Goal: Obtain resource: Download file/media

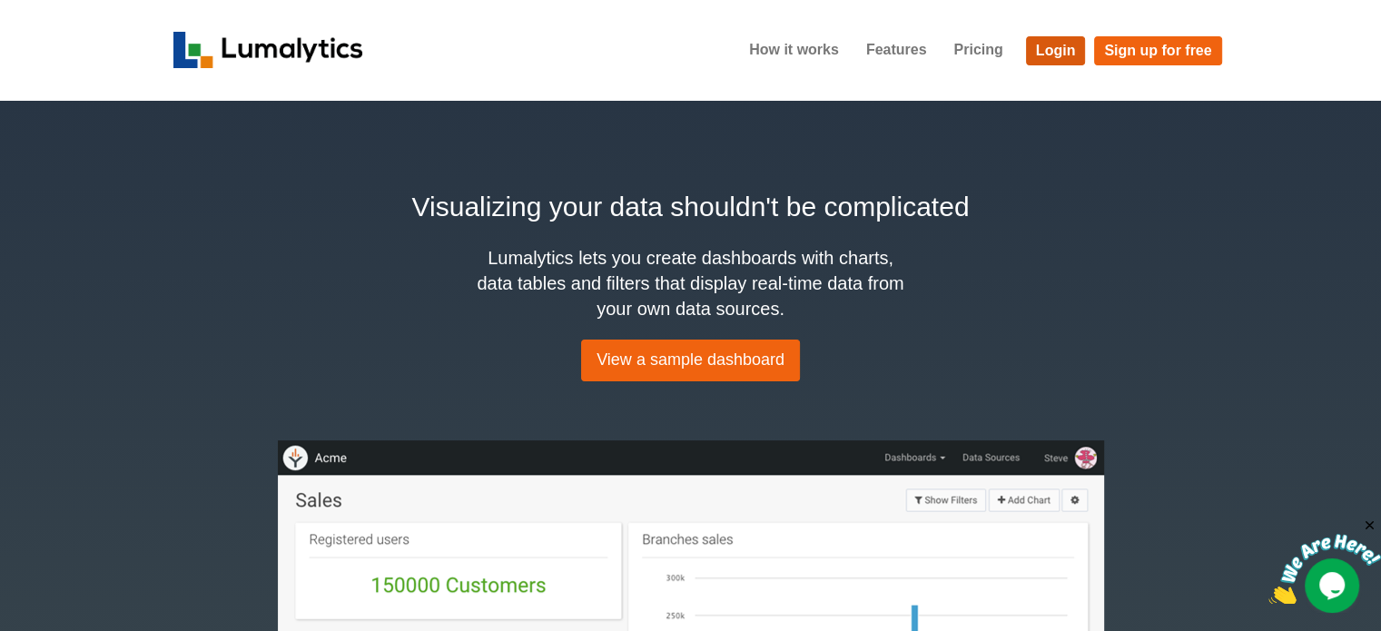
click at [1061, 46] on link "Login" at bounding box center [1056, 50] width 60 height 29
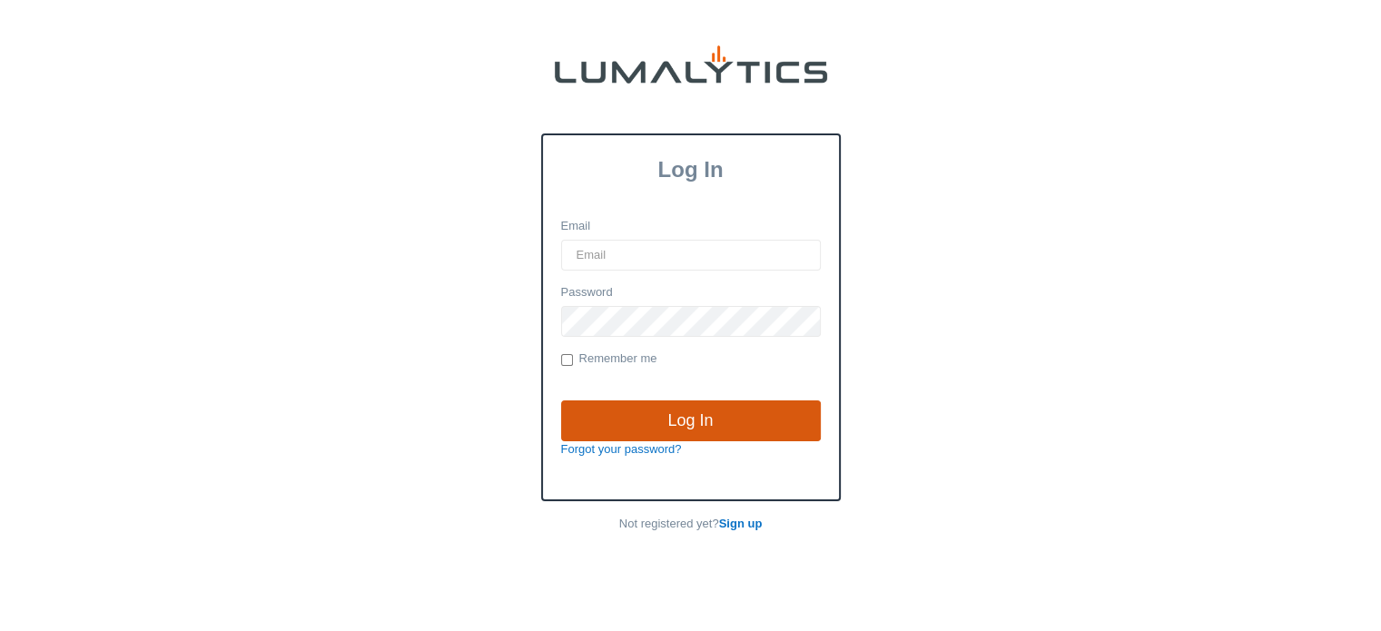
type input "cnoordyke@valleytruckparts.com"
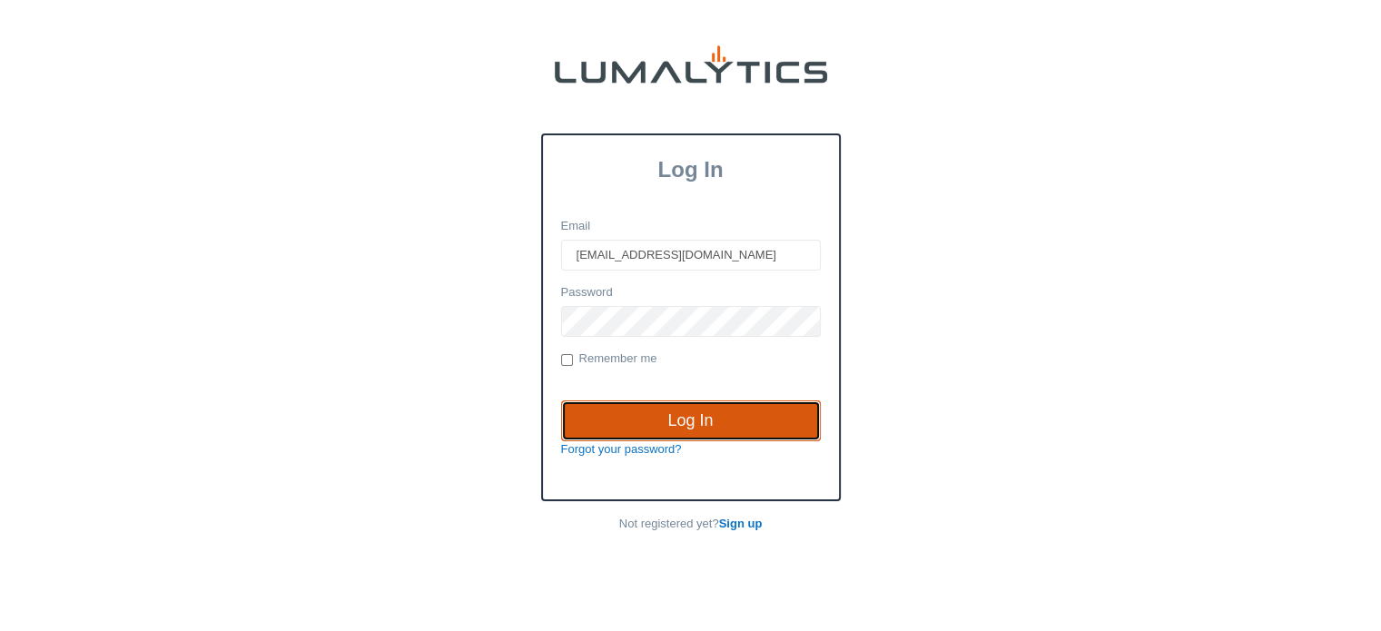
click at [694, 409] on input "Log In" at bounding box center [691, 422] width 260 height 42
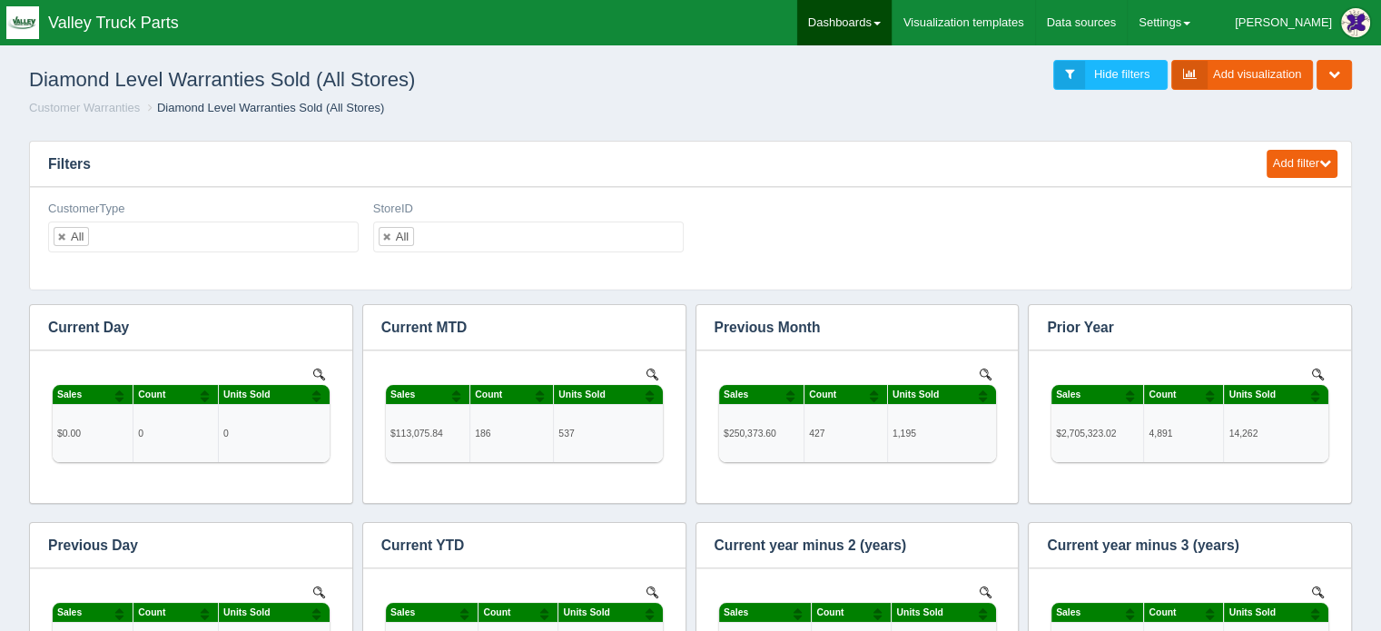
click at [892, 21] on link "Dashboards" at bounding box center [844, 22] width 94 height 45
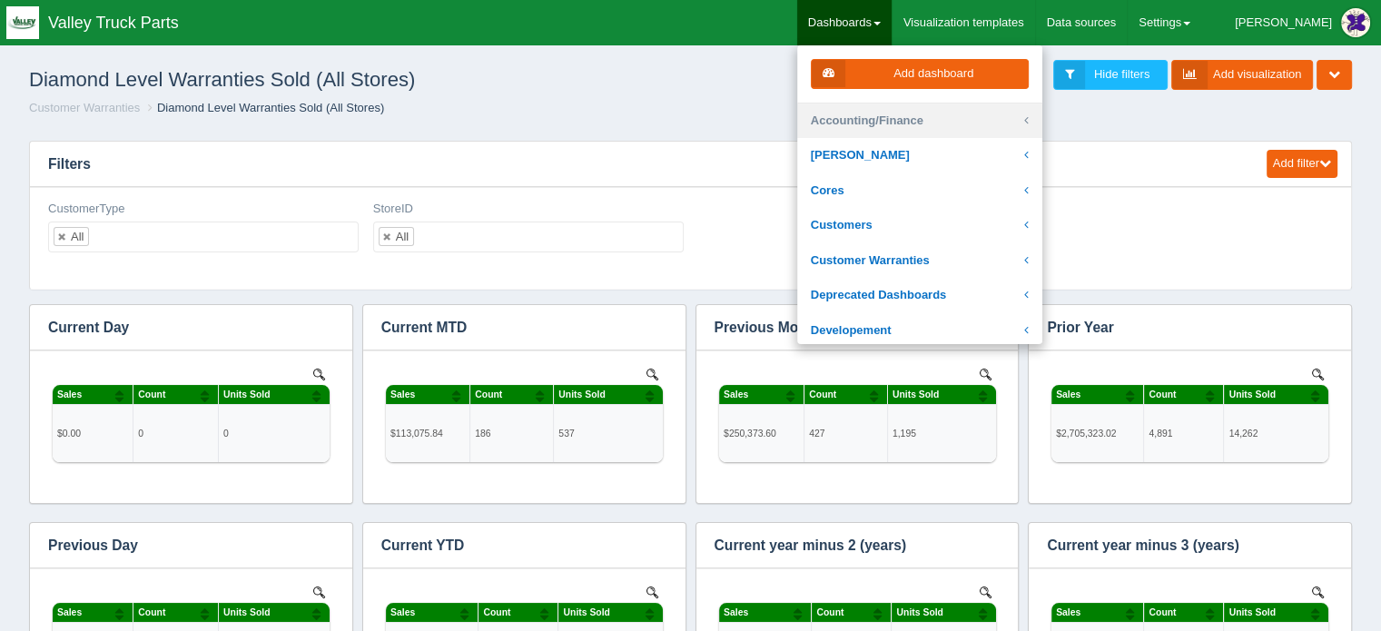
click at [935, 121] on link "Accounting/Finance" at bounding box center [919, 121] width 245 height 35
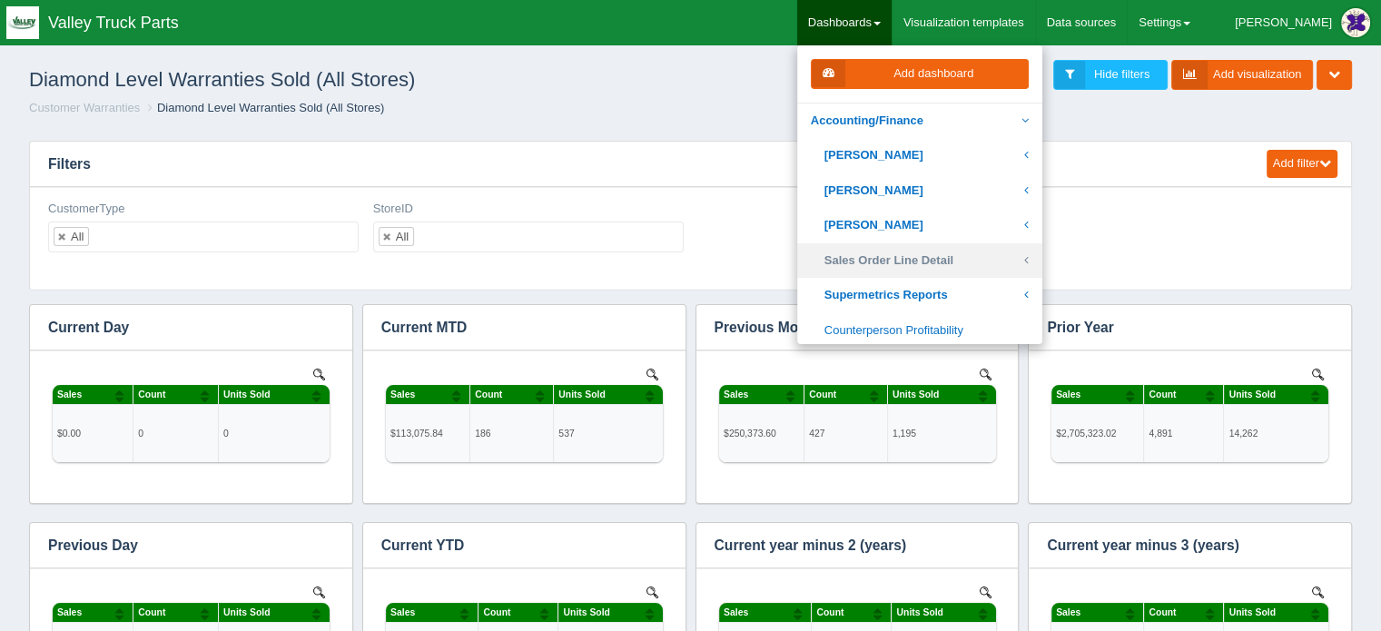
click at [933, 259] on link "Sales Order Line Detail" at bounding box center [919, 260] width 245 height 35
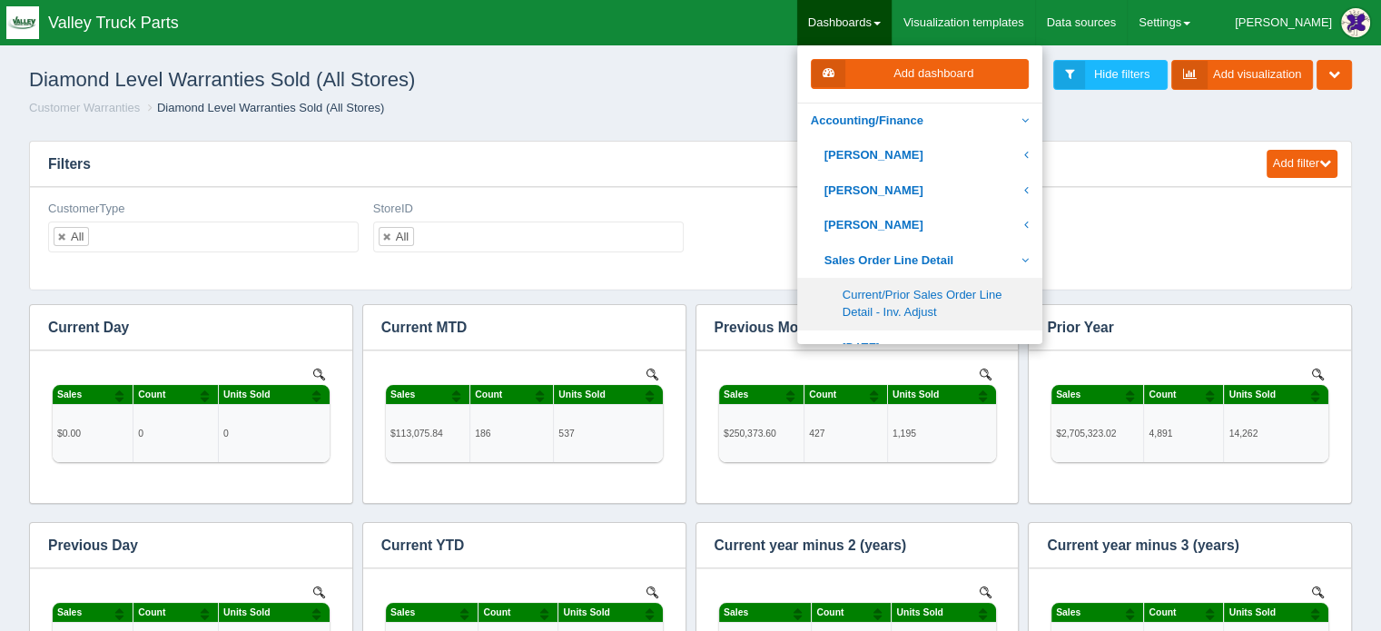
click at [937, 298] on link "Current/Prior Sales Order Line Detail - Inv. Adjust" at bounding box center [919, 304] width 245 height 52
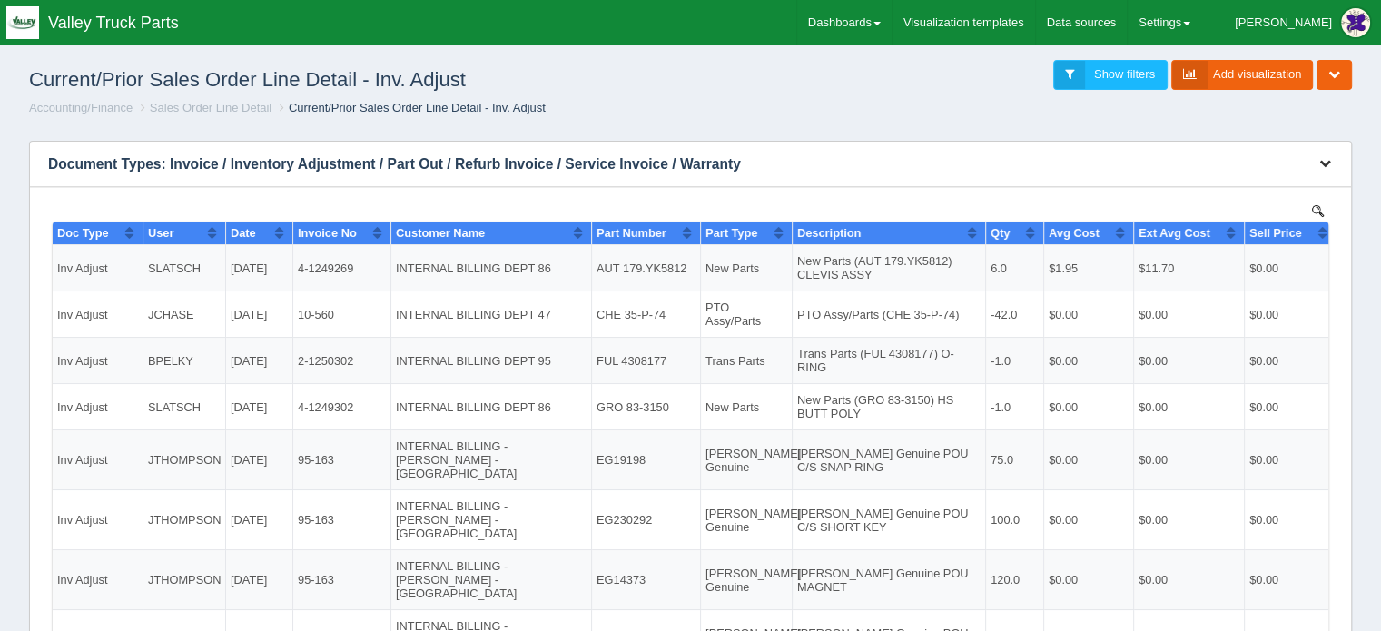
click at [1329, 159] on icon "button" at bounding box center [1326, 163] width 12 height 12
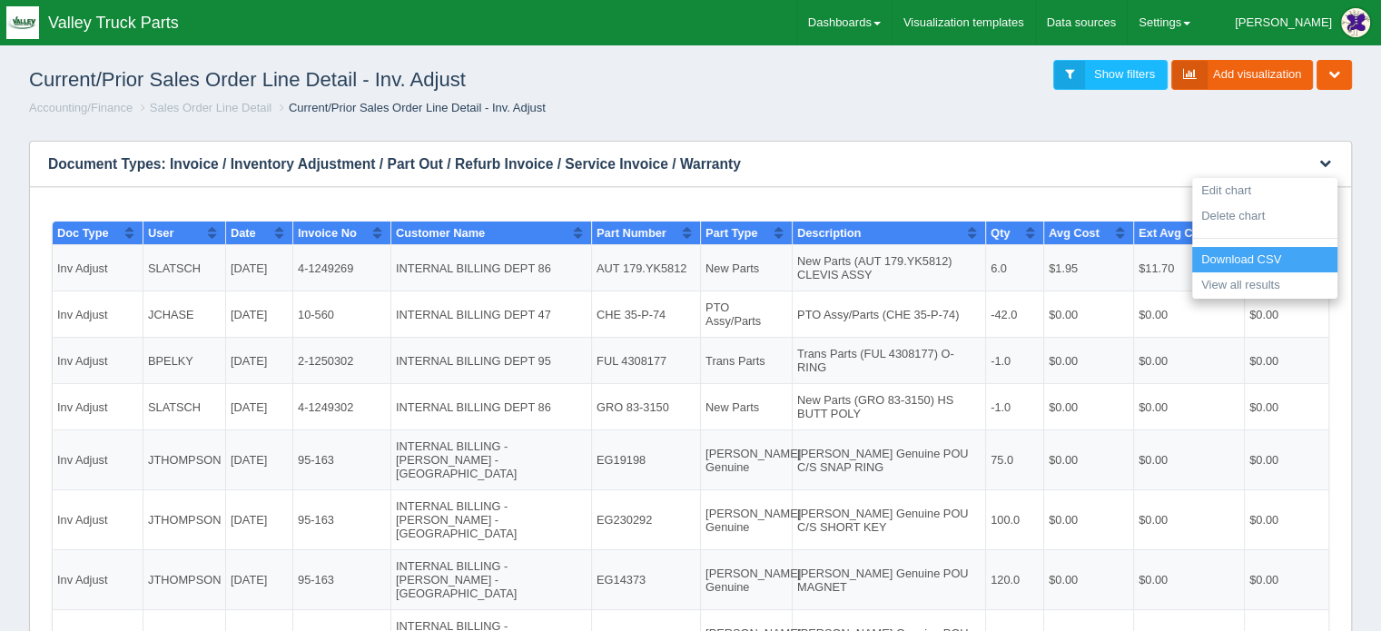
click at [1229, 253] on link "Download CSV" at bounding box center [1264, 260] width 145 height 26
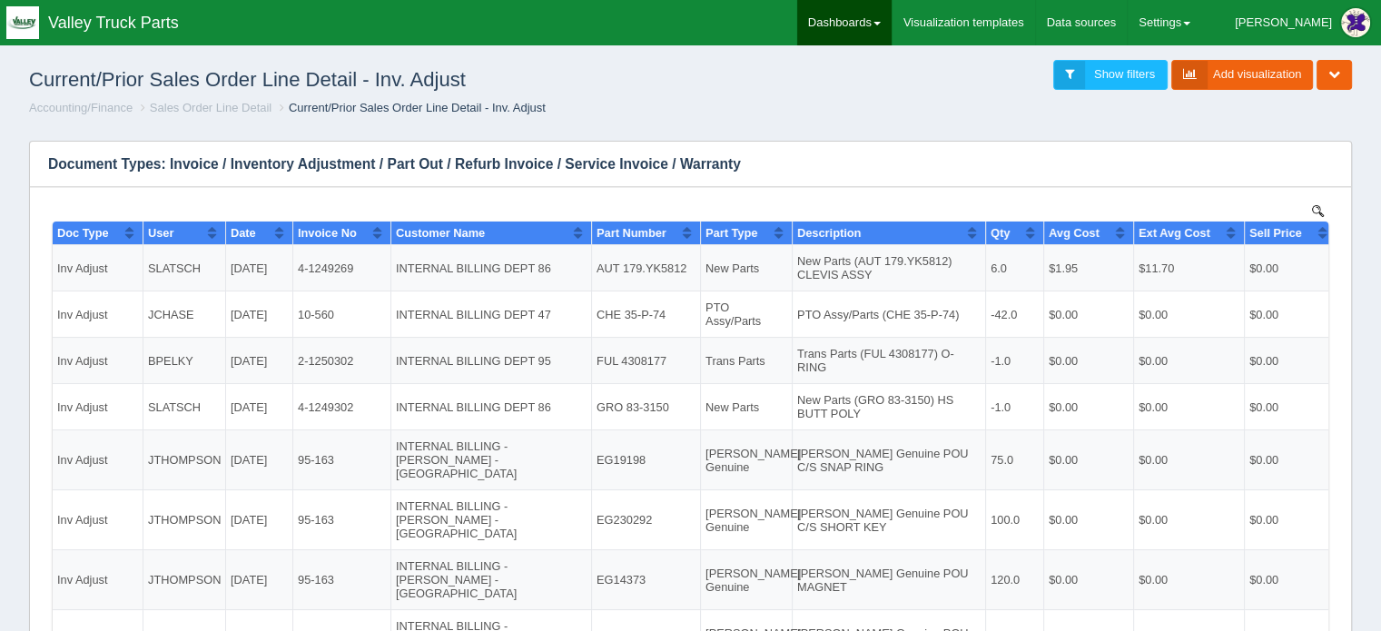
click at [892, 21] on link "Dashboards" at bounding box center [844, 22] width 94 height 45
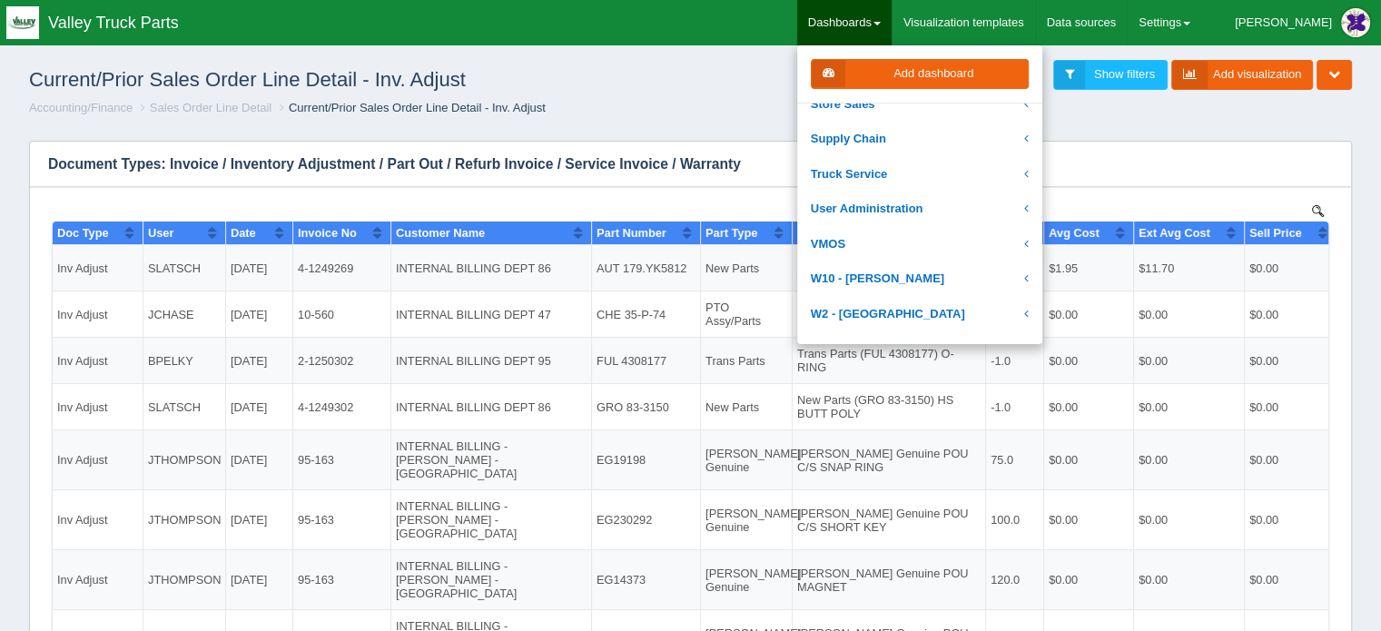
scroll to position [545, 0]
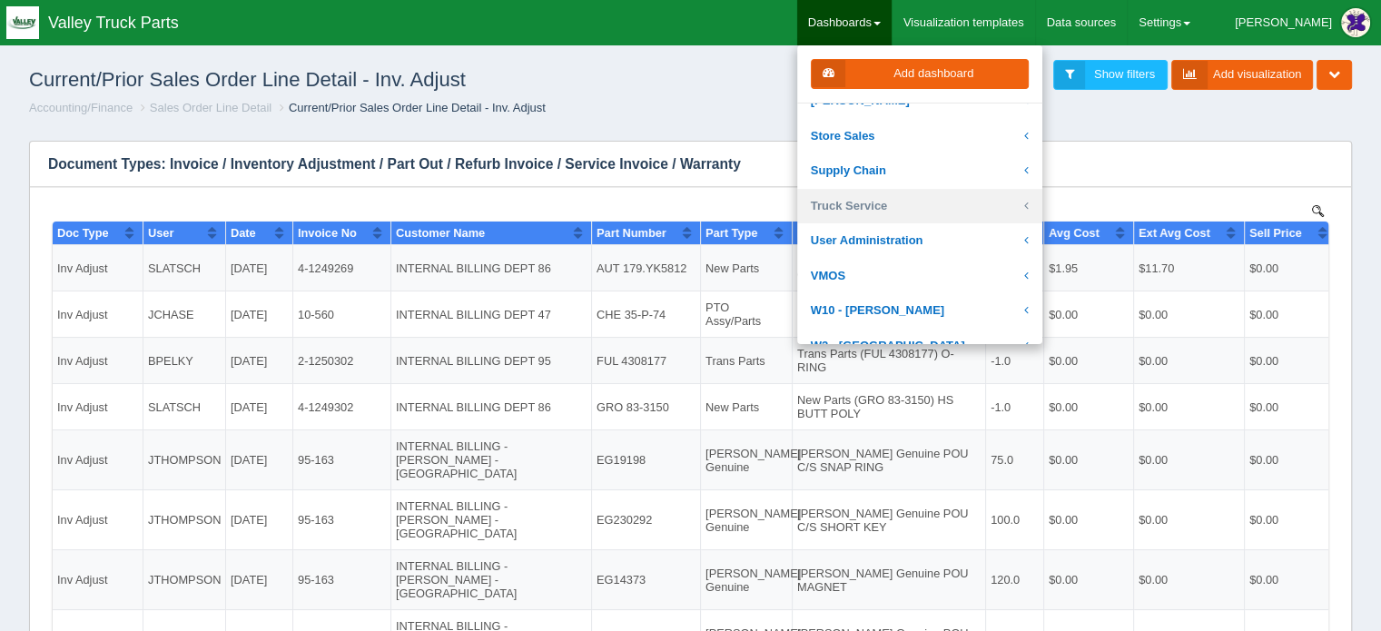
click at [908, 198] on link "Truck Service" at bounding box center [919, 206] width 245 height 35
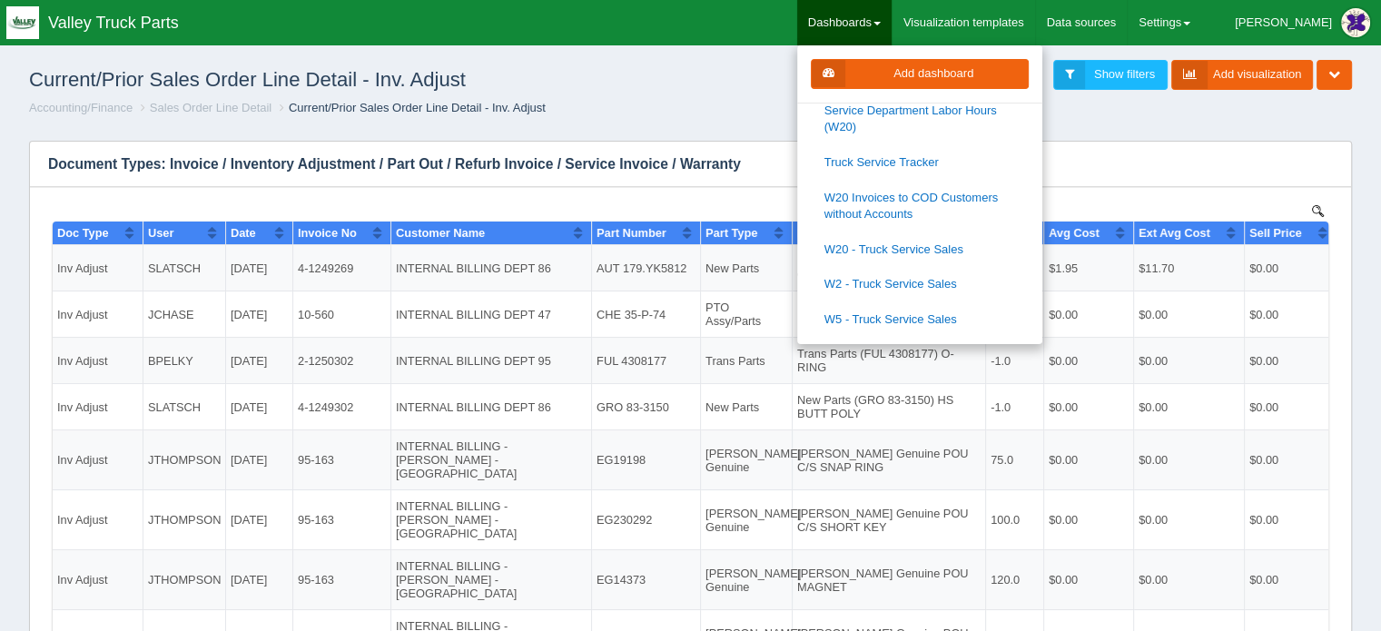
scroll to position [727, 0]
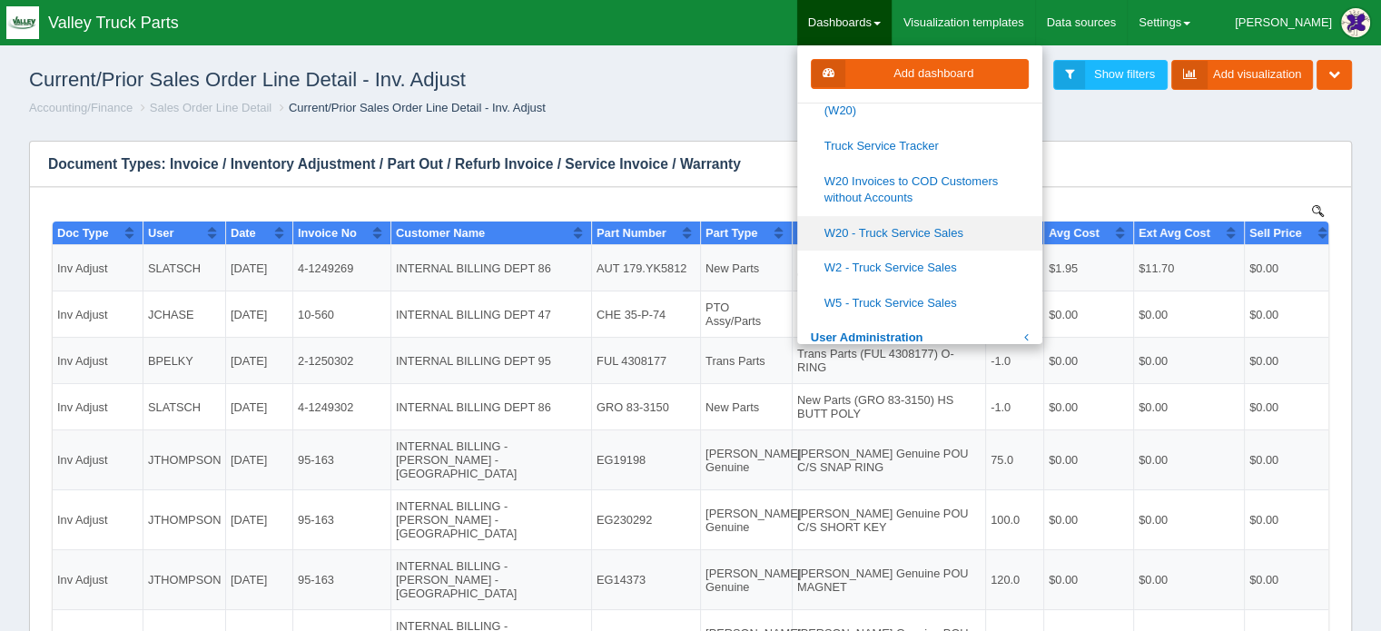
click at [938, 232] on link "W20 - Truck Service Sales" at bounding box center [919, 233] width 245 height 35
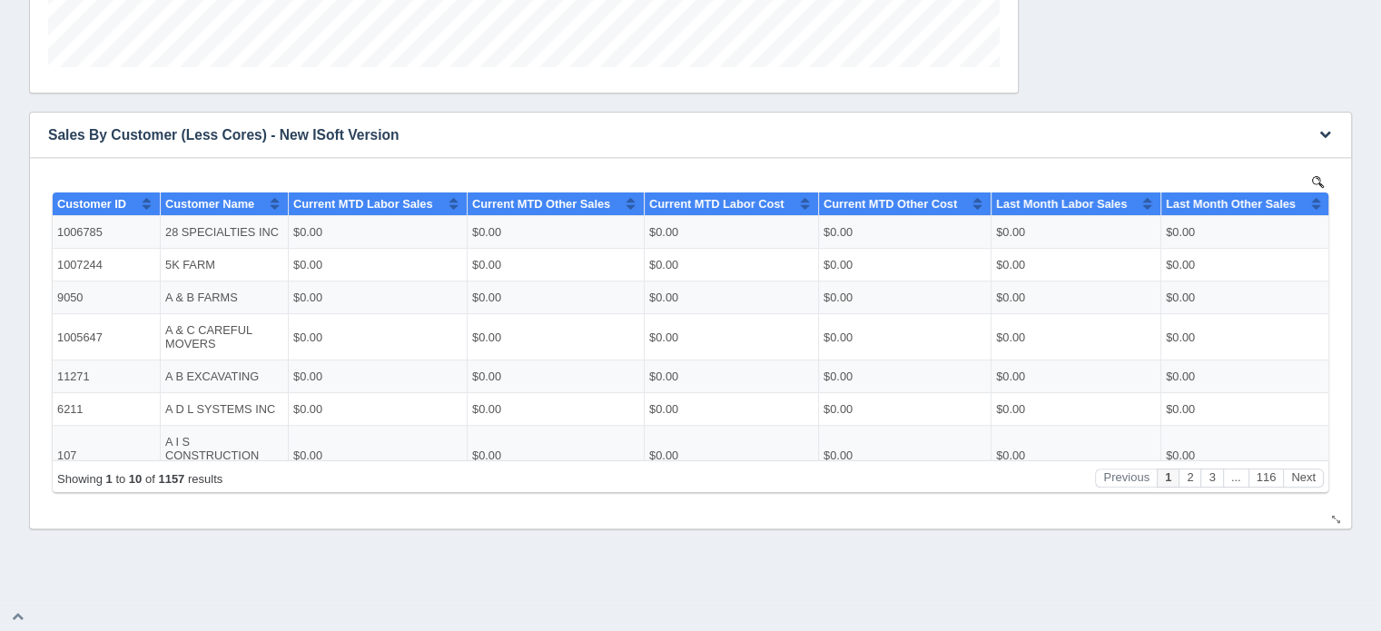
click at [1317, 180] on img at bounding box center [1318, 181] width 12 height 12
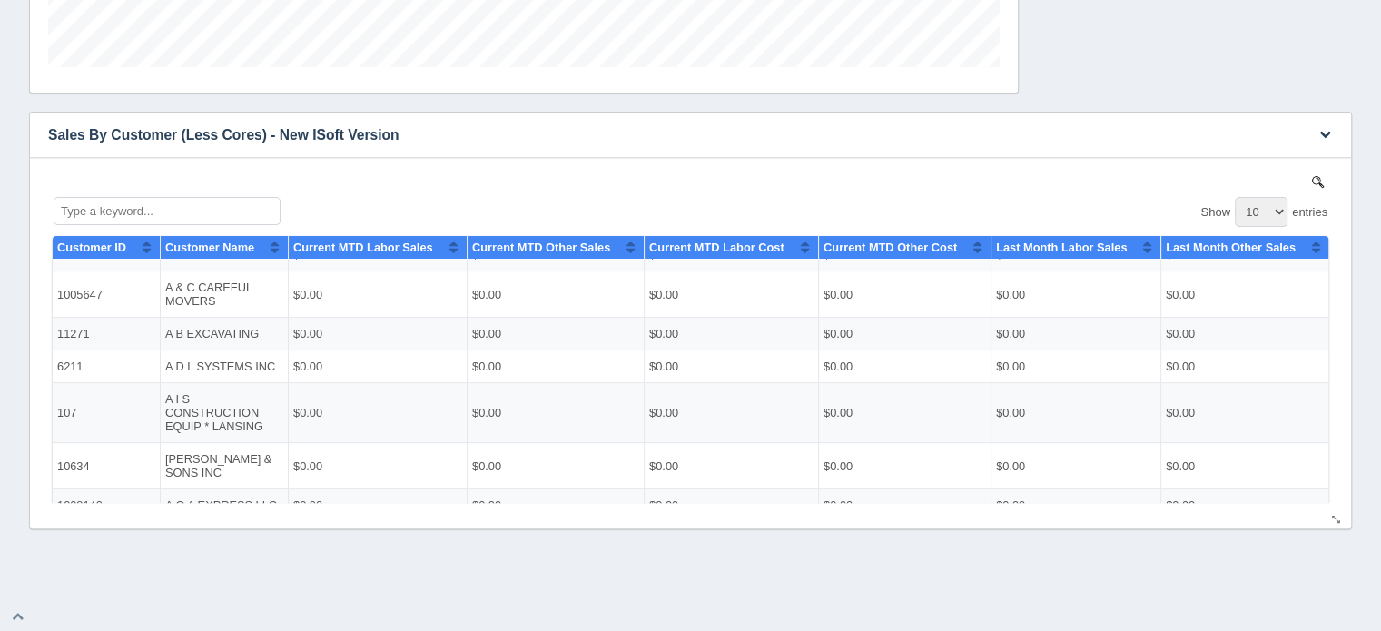
scroll to position [153, 0]
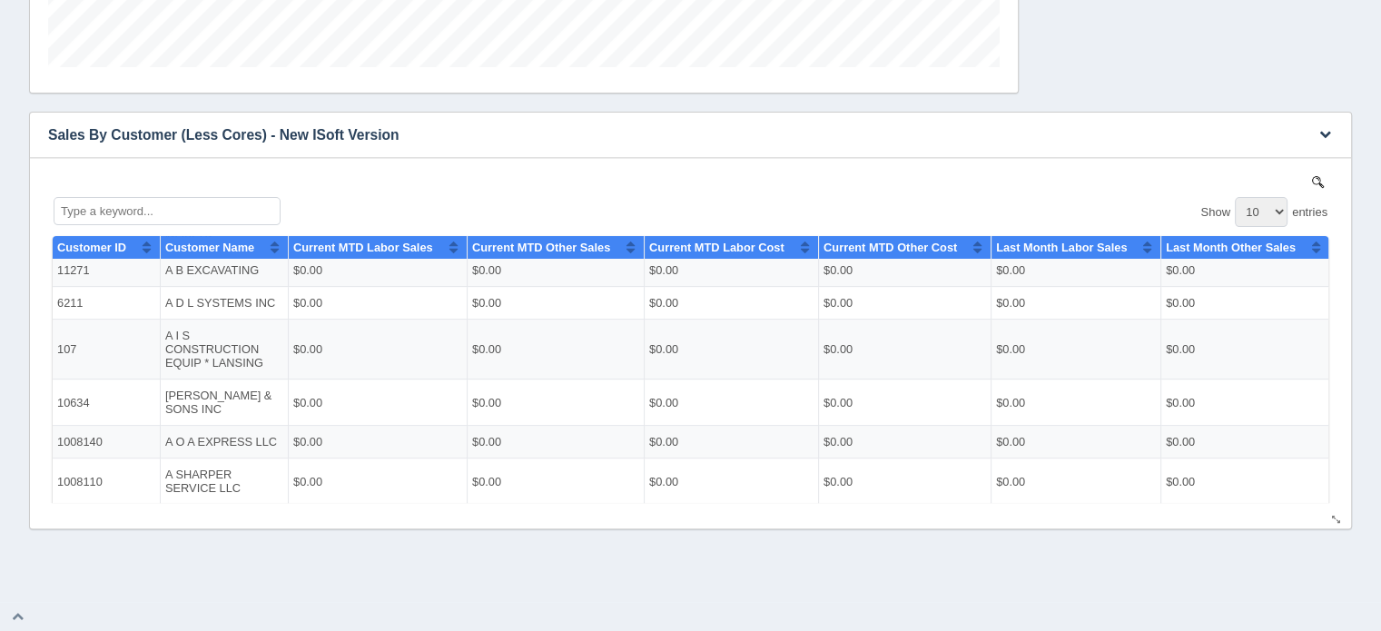
click at [83, 193] on div "Show 10 25 50 100 entries" at bounding box center [691, 211] width 1276 height 39
click at [81, 213] on input "Type a keyword..." at bounding box center [167, 210] width 227 height 28
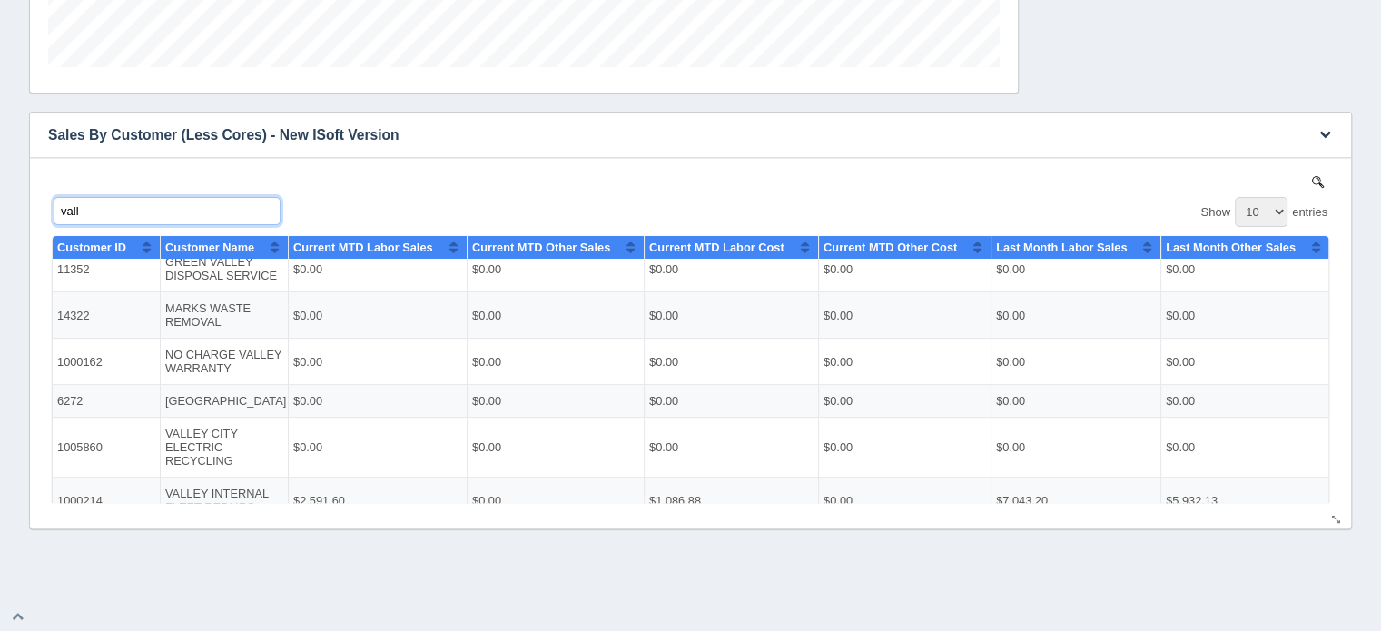
scroll to position [109, 0]
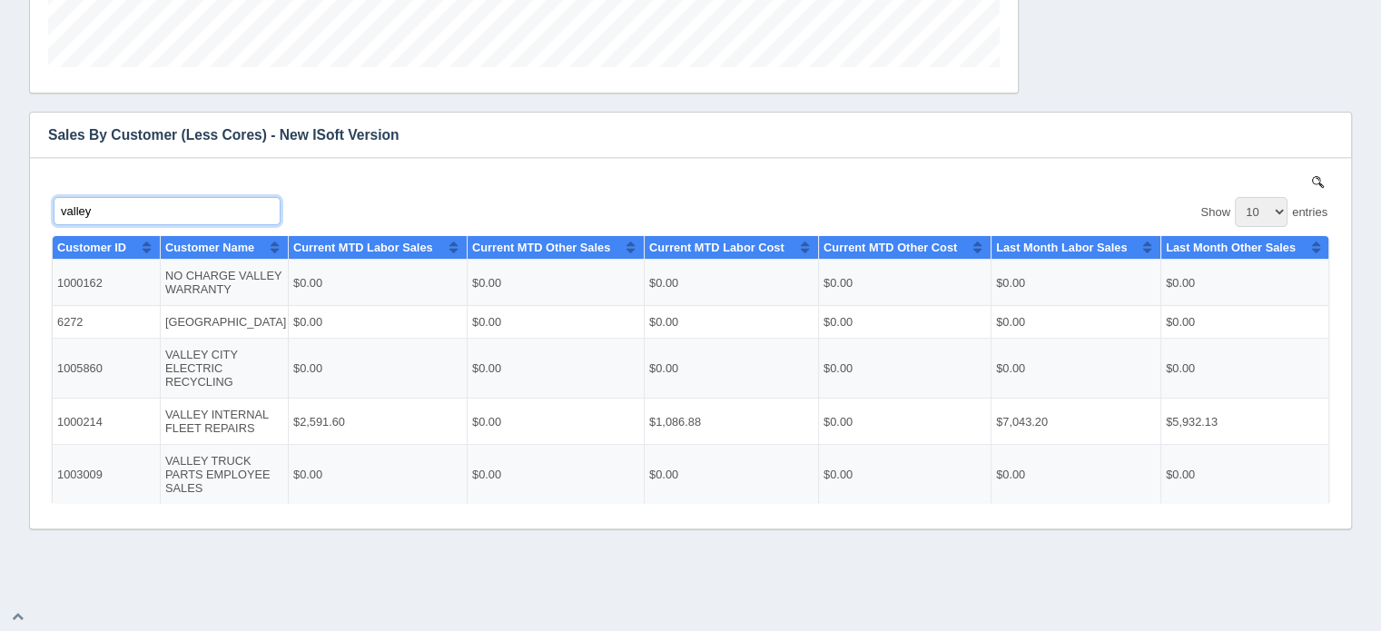
type input "valley"
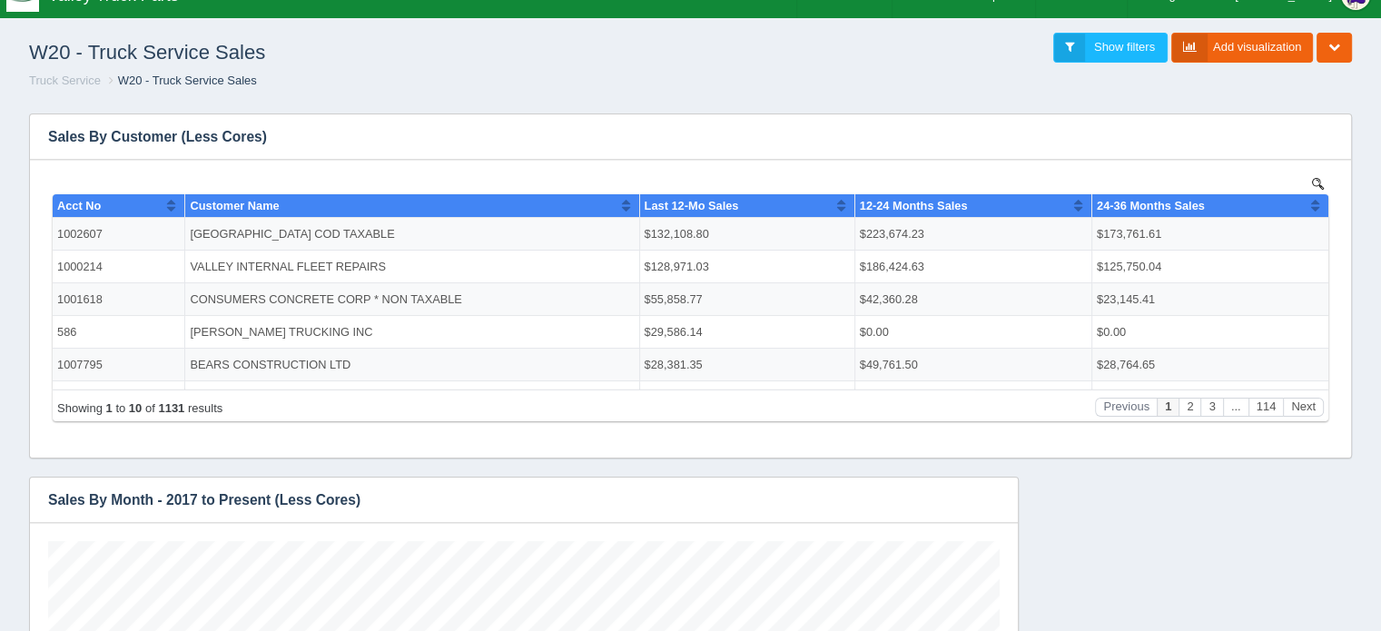
scroll to position [0, 0]
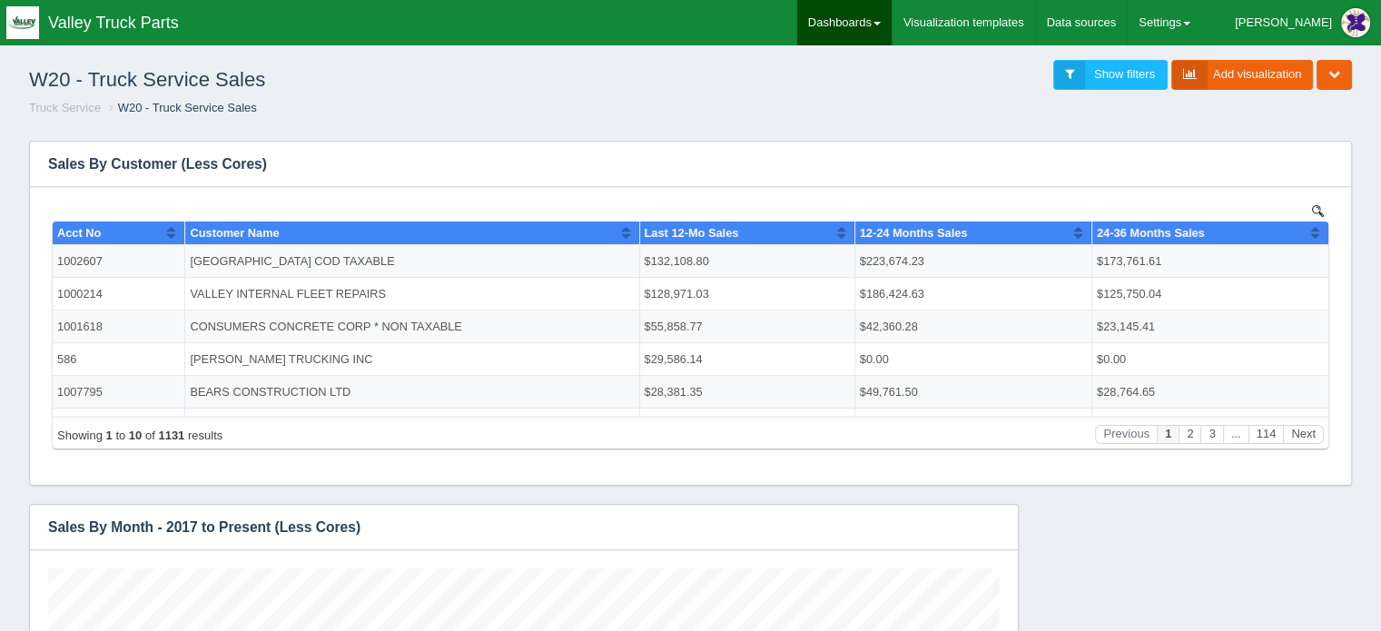
click at [892, 13] on link "Dashboards" at bounding box center [844, 22] width 94 height 45
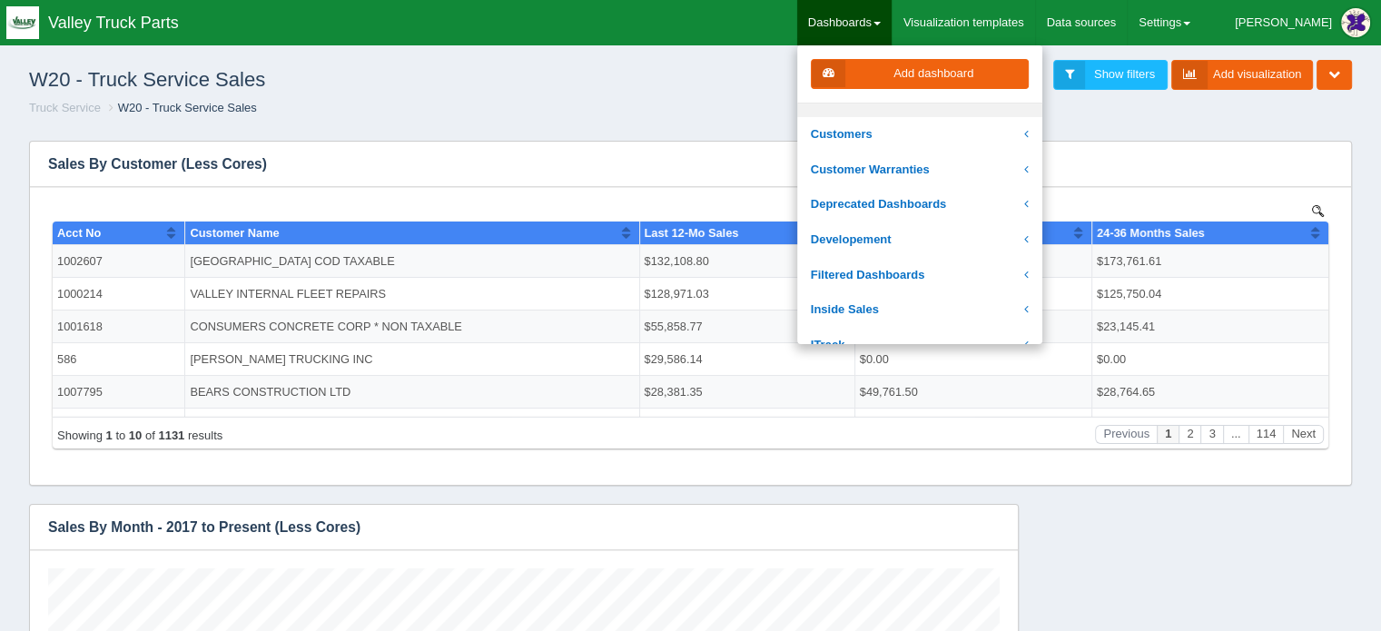
scroll to position [272, 0]
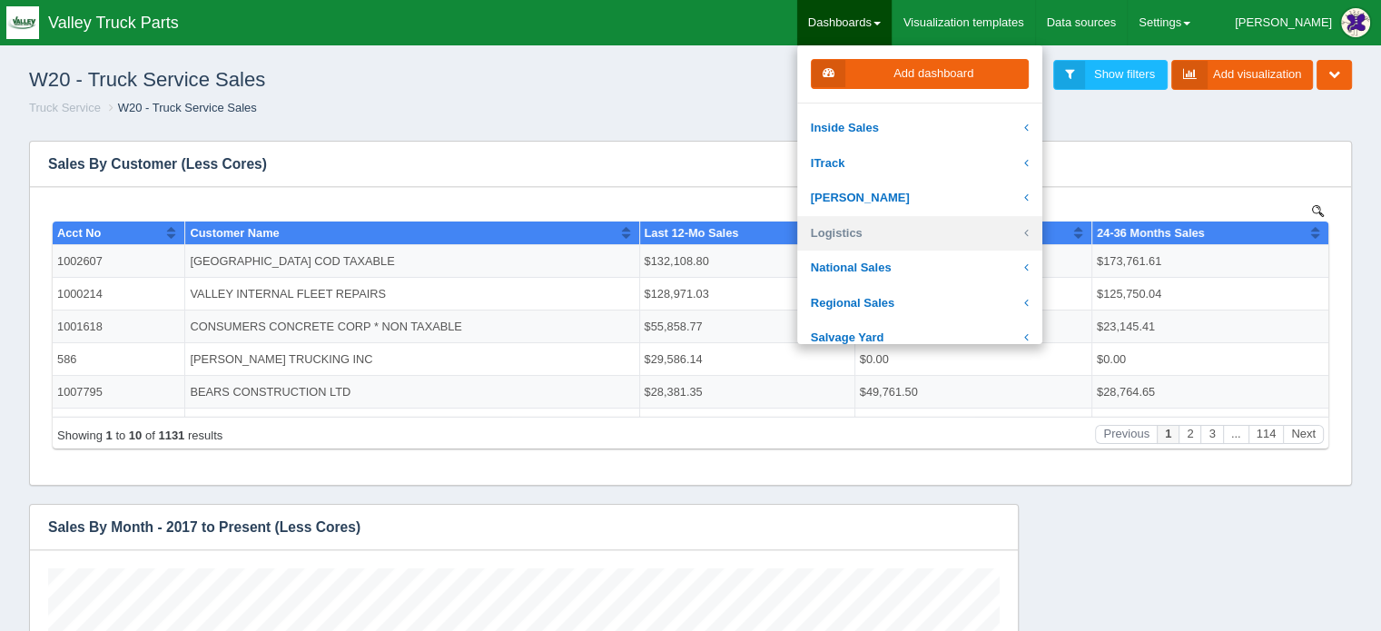
click at [895, 231] on link "Logistics" at bounding box center [919, 233] width 245 height 35
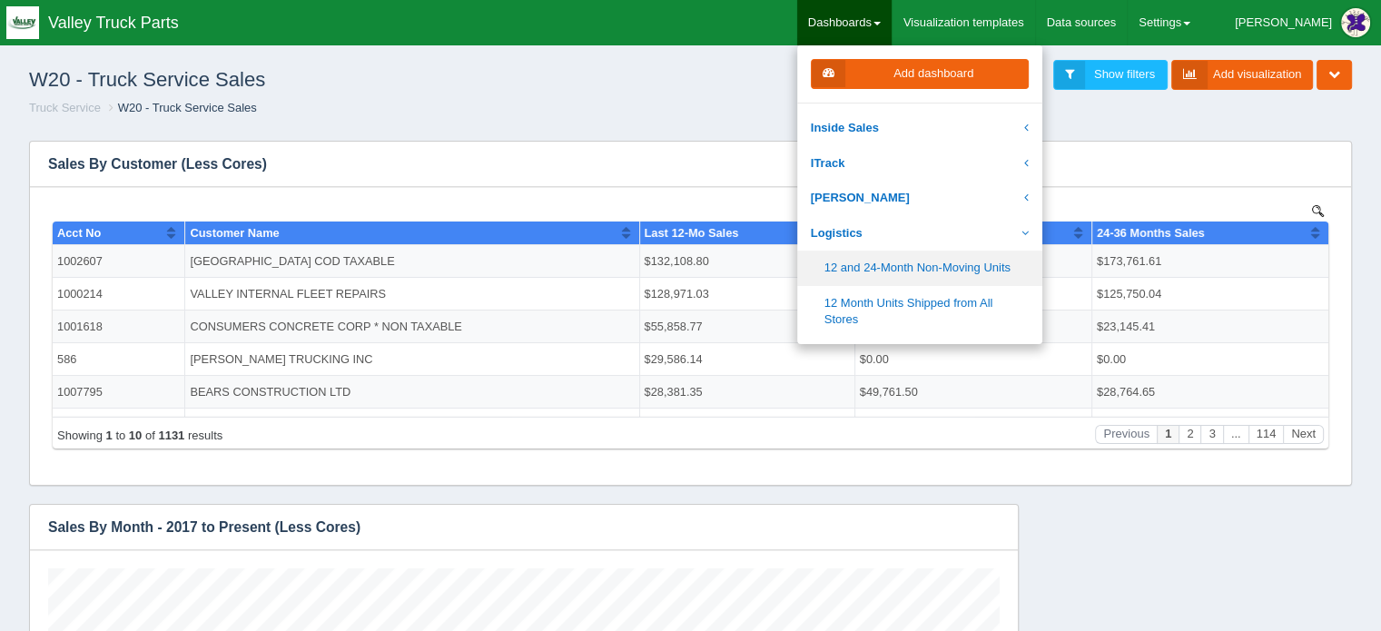
click at [950, 267] on link "12 and 24-Month Non-Moving Units" at bounding box center [919, 268] width 245 height 35
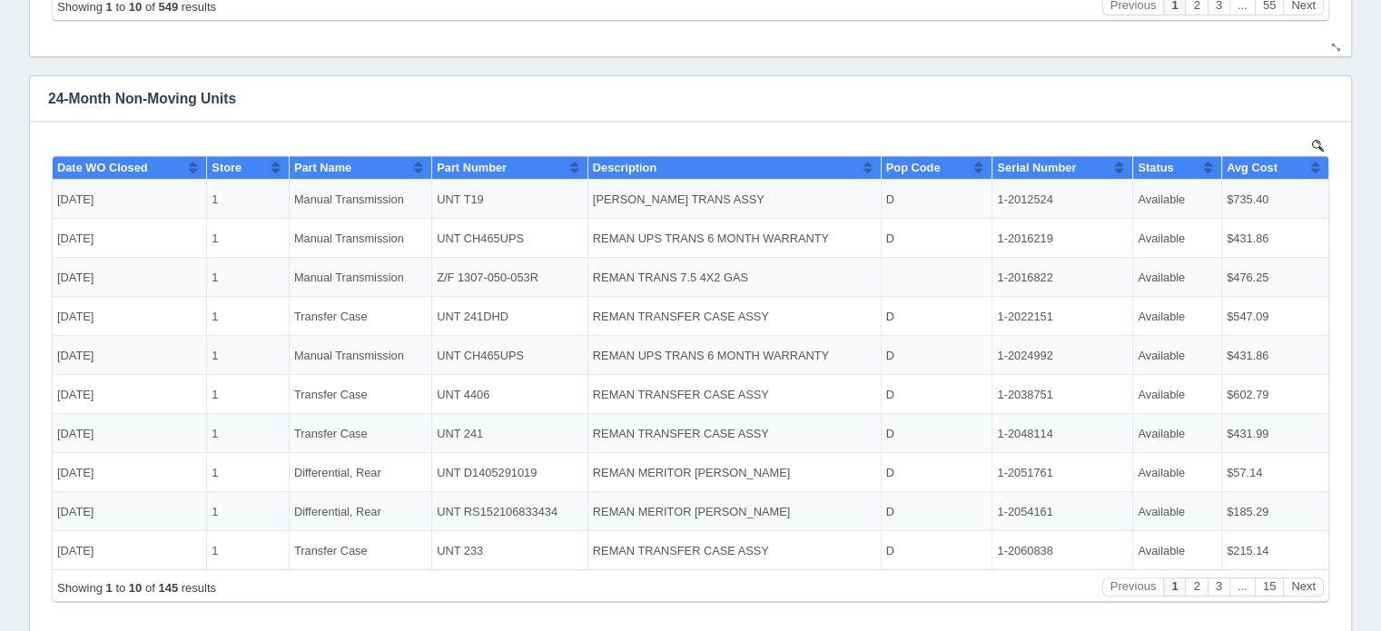
scroll to position [727, 0]
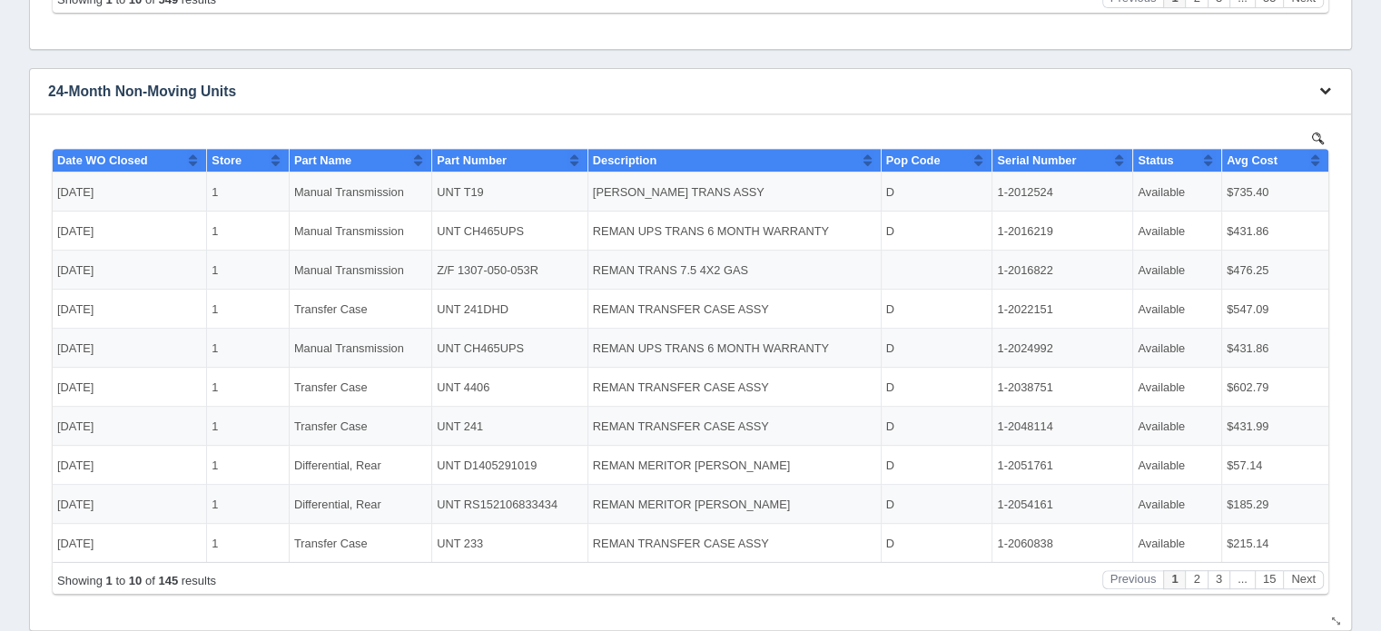
click at [1332, 86] on button "button" at bounding box center [1325, 91] width 25 height 28
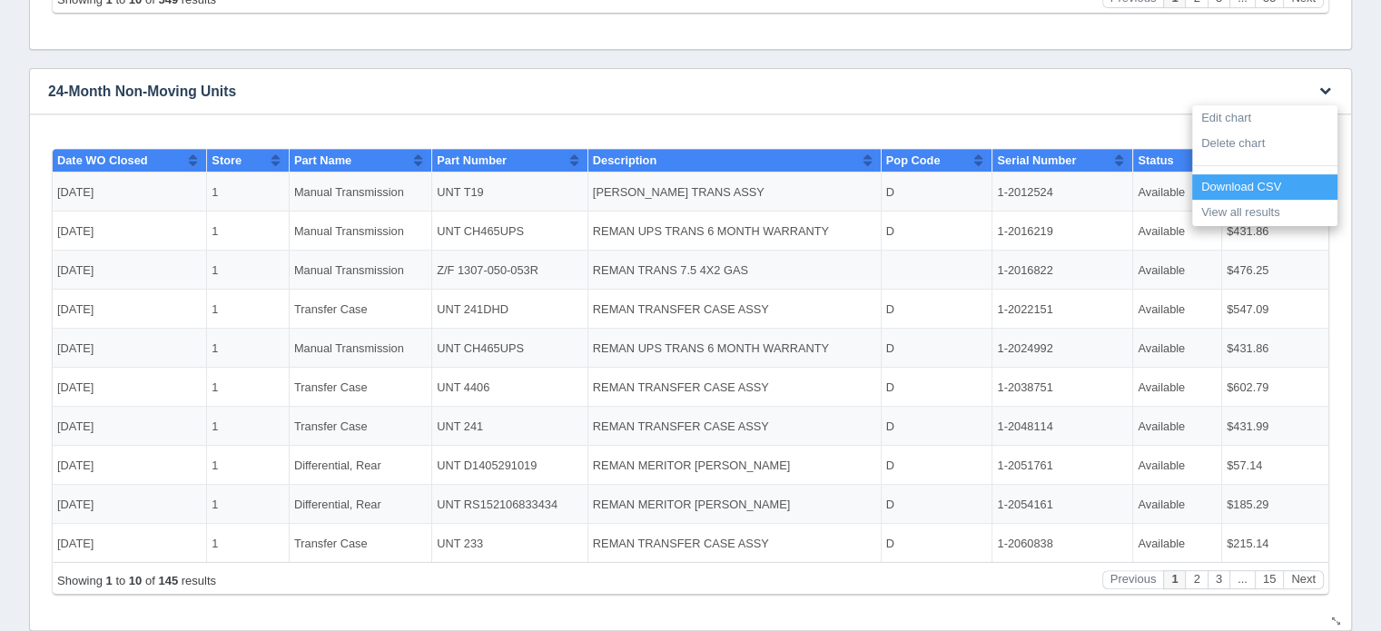
click at [1251, 183] on link "Download CSV" at bounding box center [1264, 187] width 145 height 26
